Goal: Communication & Community: Ask a question

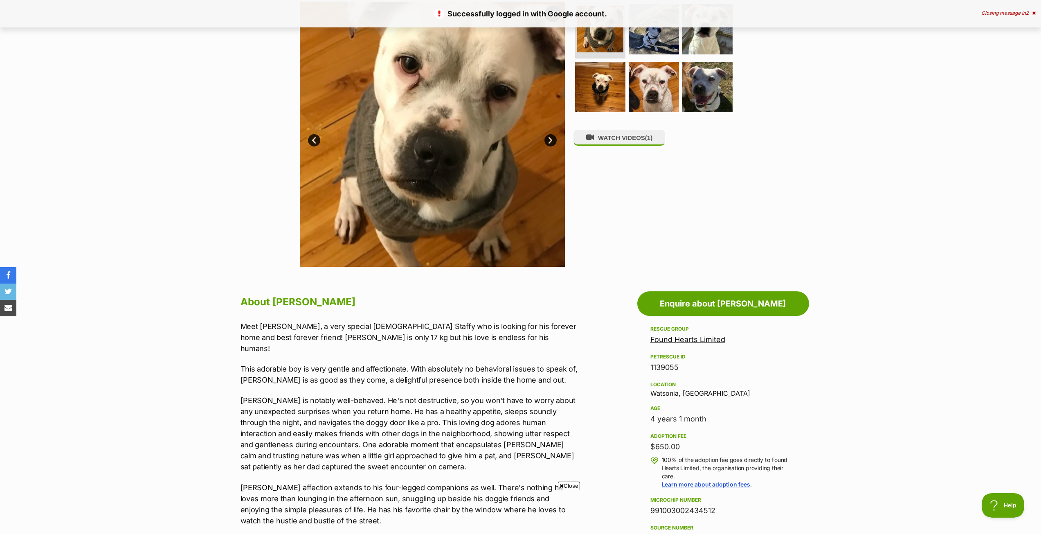
scroll to position [169, 0]
click at [668, 305] on link "Enquire about [PERSON_NAME]" at bounding box center [723, 303] width 172 height 25
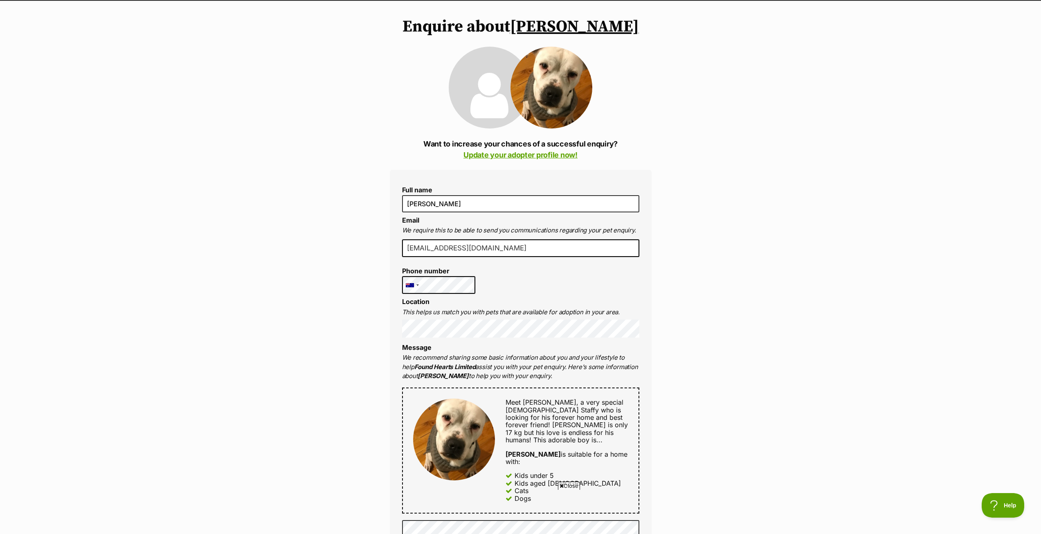
scroll to position [61, 0]
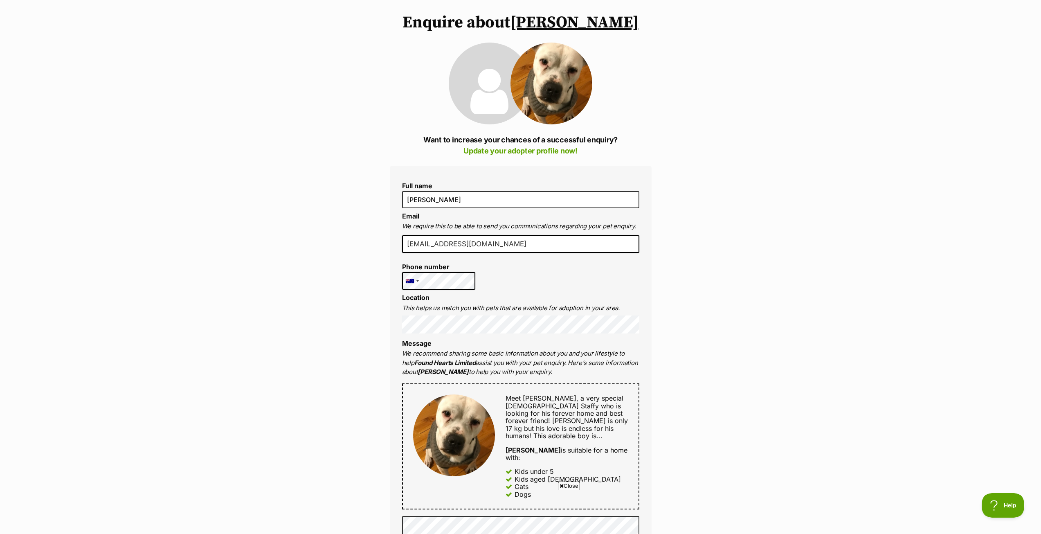
click at [356, 332] on div "Enquire about [PERSON_NAME] Want to increase your chances of a successful enqui…" at bounding box center [520, 514] width 1041 height 1002
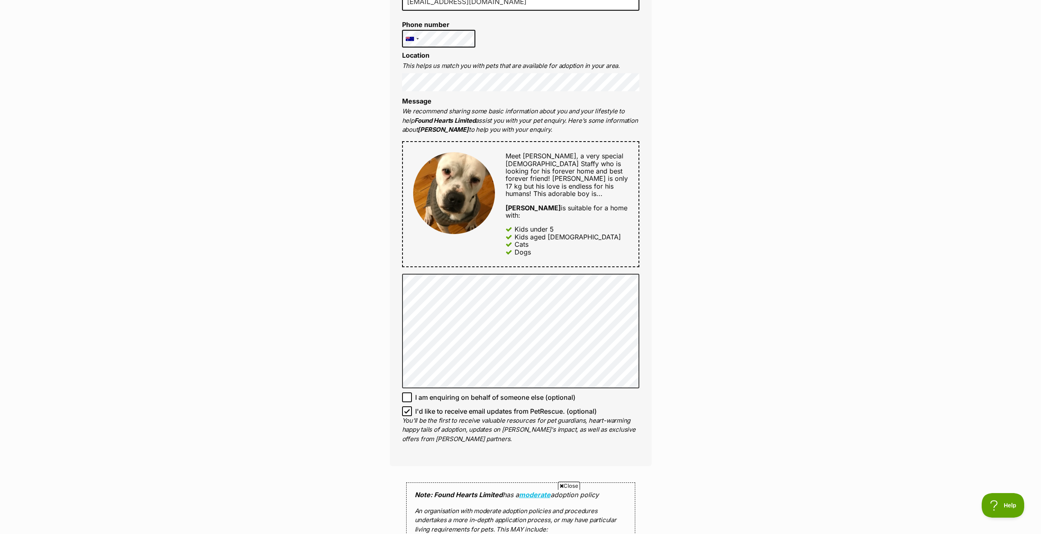
scroll to position [304, 0]
click at [459, 405] on span "I'd like to receive email updates from PetRescue. (optional)" at bounding box center [506, 410] width 182 height 10
click at [412, 405] on input "I'd like to receive email updates from PetRescue. (optional)" at bounding box center [407, 410] width 10 height 10
checkbox input "false"
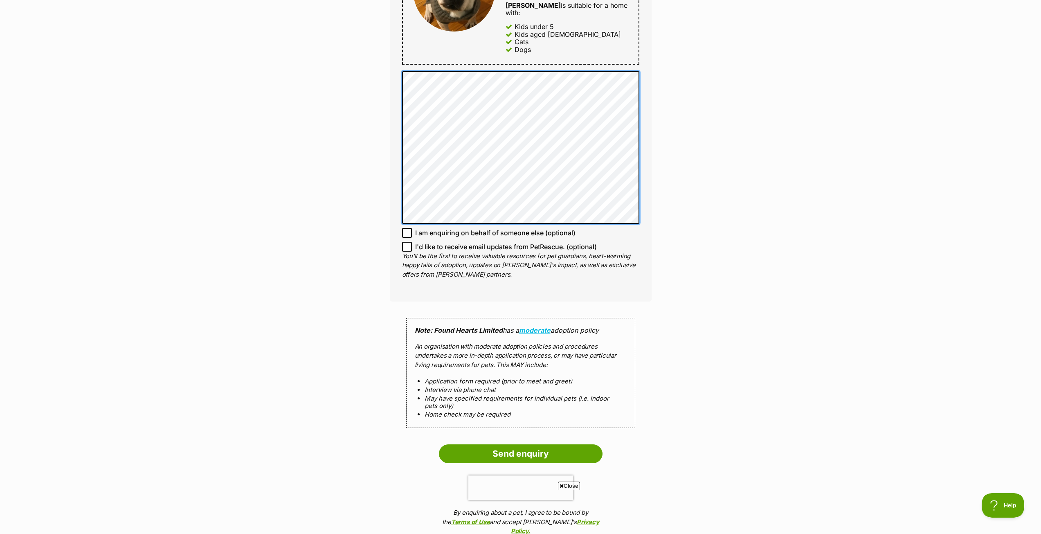
scroll to position [509, 0]
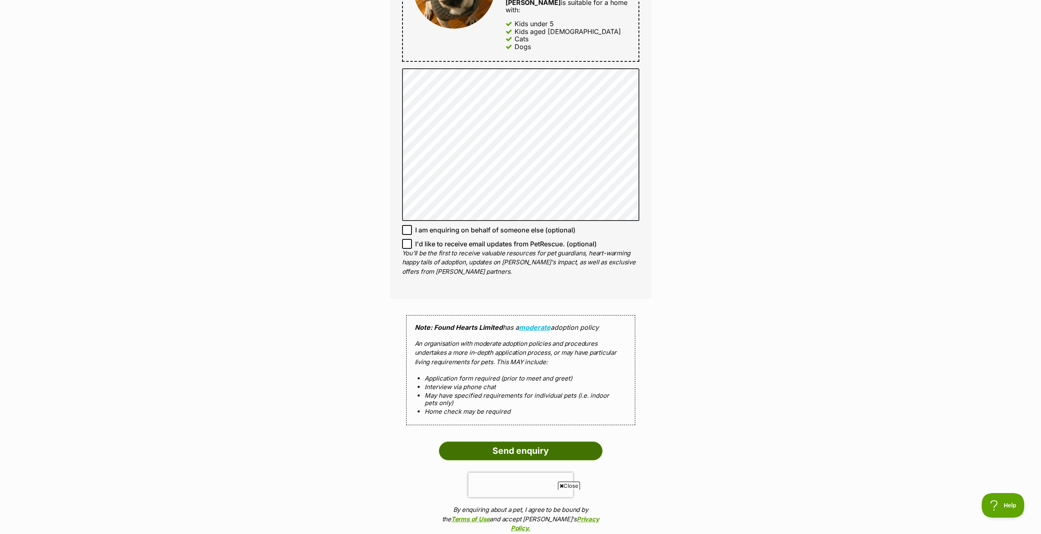
click at [532, 441] on input "Send enquiry" at bounding box center [521, 450] width 164 height 19
